Goal: Find specific page/section: Find specific page/section

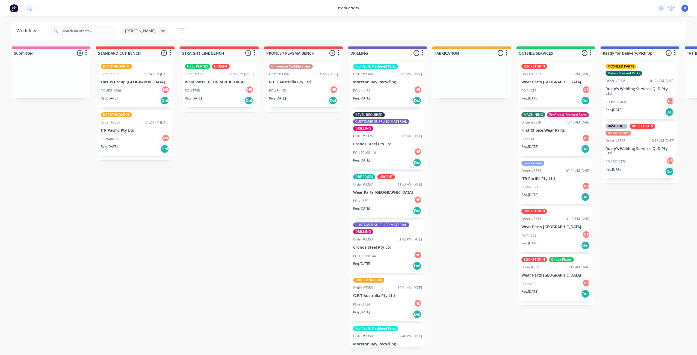
click at [179, 31] on icon "button" at bounding box center [182, 30] width 6 height 7
click at [159, 51] on button "Show/Hide statuses" at bounding box center [156, 48] width 55 height 8
click at [118, 241] on div "Submitted 0 Sort By Created date Required date Order number Customer name Most …" at bounding box center [451, 196] width 911 height 300
click at [179, 31] on icon "button" at bounding box center [182, 30] width 6 height 7
click at [153, 115] on div "Filter by labels" at bounding box center [152, 114] width 41 height 6
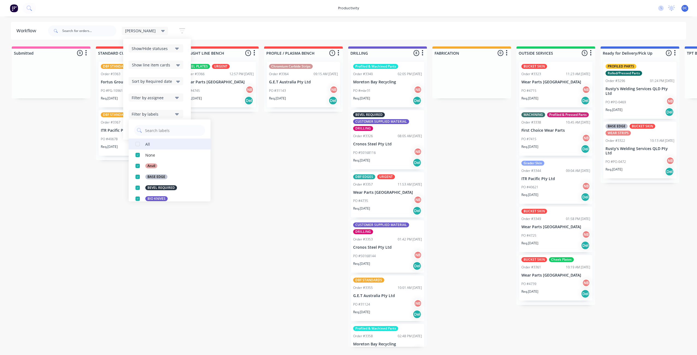
click at [143, 145] on button "All" at bounding box center [170, 143] width 82 height 11
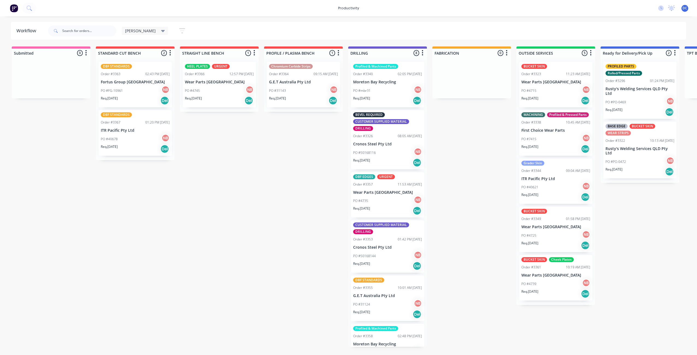
click at [245, 186] on div "Submitted 0 Sort By Created date Required date Order number Customer name Most …" at bounding box center [451, 196] width 911 height 300
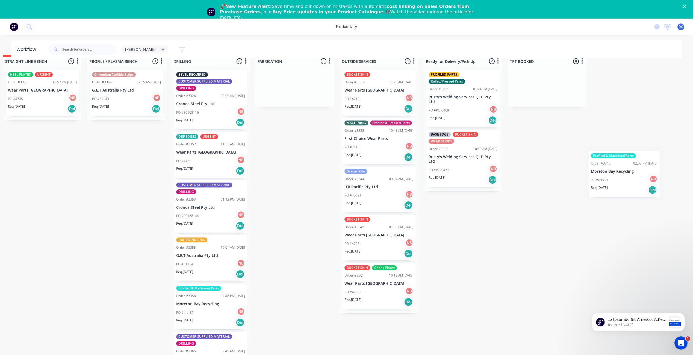
scroll to position [14, 218]
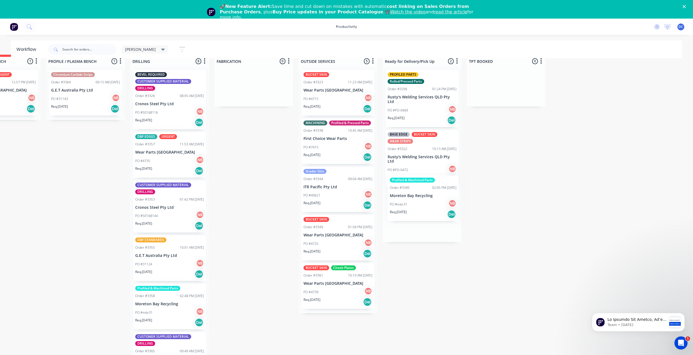
drag, startPoint x: 382, startPoint y: 100, endPoint x: 419, endPoint y: 209, distance: 115.9
click at [419, 209] on div "Submitted 0 Sort By Created date Required date Order number Customer name Most …" at bounding box center [233, 205] width 911 height 300
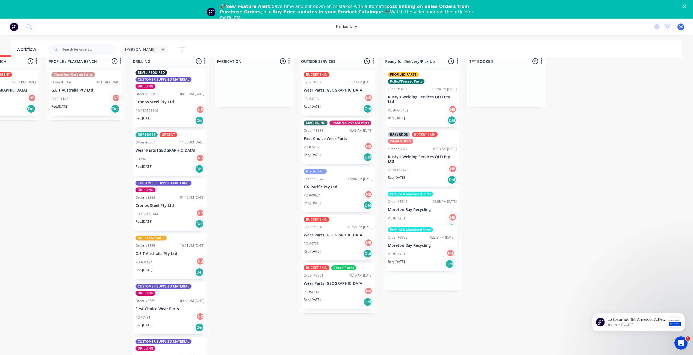
drag, startPoint x: 180, startPoint y: 306, endPoint x: 434, endPoint y: 252, distance: 259.7
click at [434, 252] on div "Submitted 0 Sort By Created date Required date Order number Customer name Most …" at bounding box center [233, 205] width 911 height 300
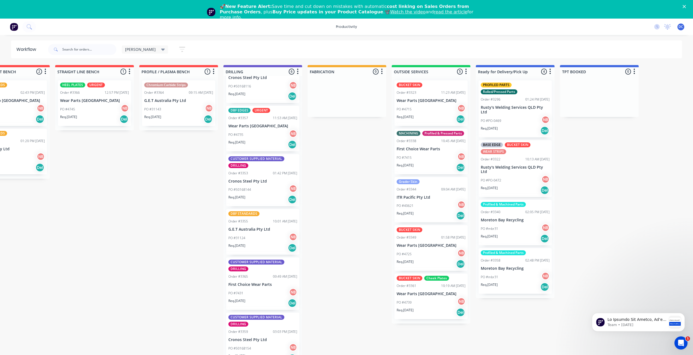
scroll to position [0, 0]
